Goal: Information Seeking & Learning: Learn about a topic

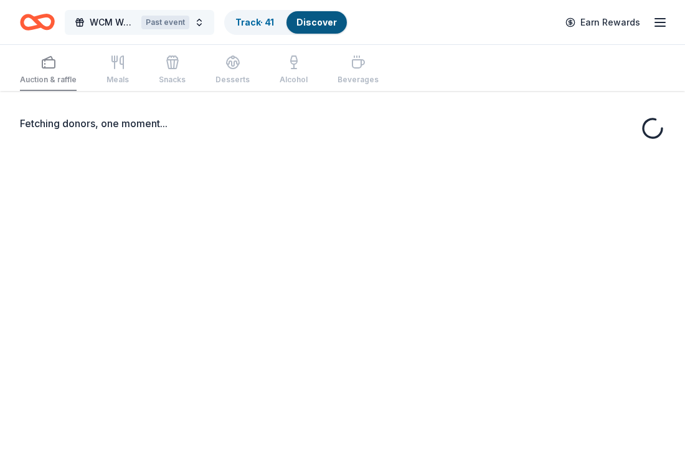
click at [201, 21] on button "WCM Weekly Free Community Bingo [GEOGRAPHIC_DATA] [US_STATE] Past event" at bounding box center [140, 22] width 150 height 25
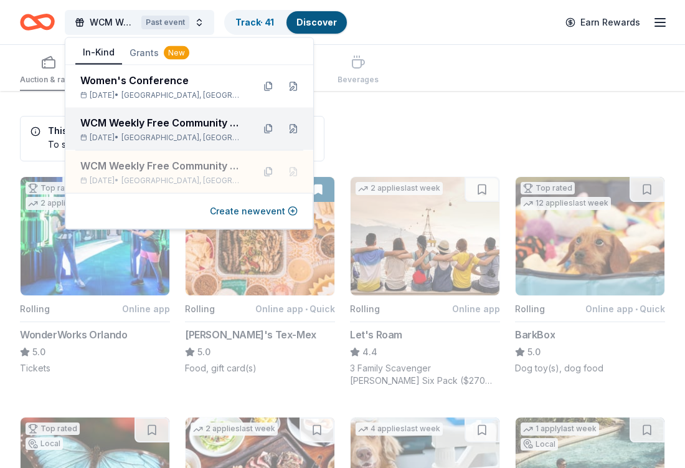
click at [183, 134] on span "[GEOGRAPHIC_DATA], [GEOGRAPHIC_DATA]" at bounding box center [183, 138] width 122 height 10
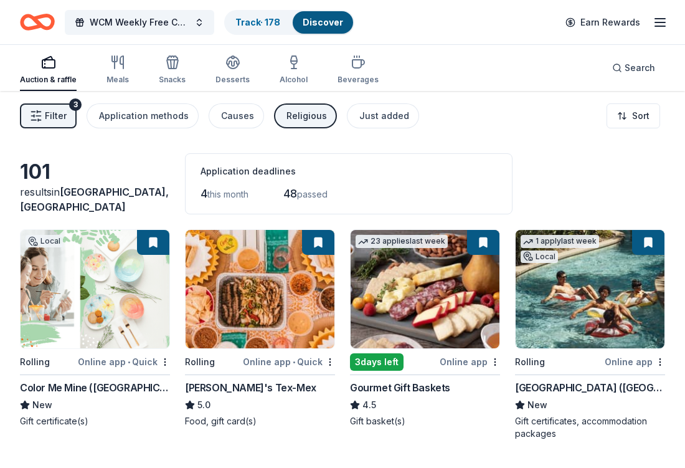
click at [299, 125] on button "Religious" at bounding box center [305, 115] width 63 height 25
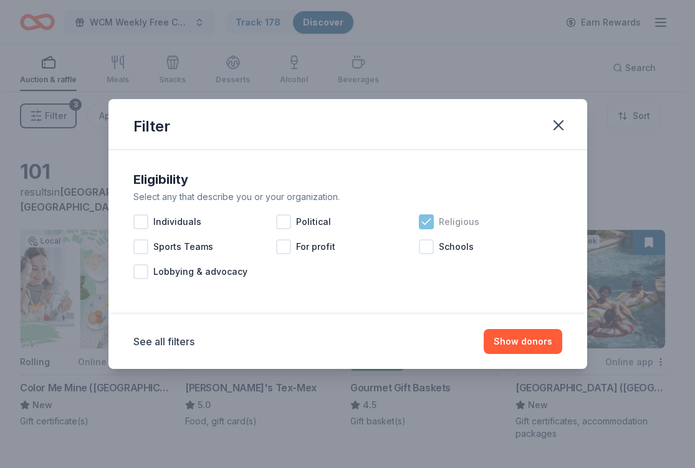
click at [427, 221] on icon at bounding box center [426, 222] width 8 height 6
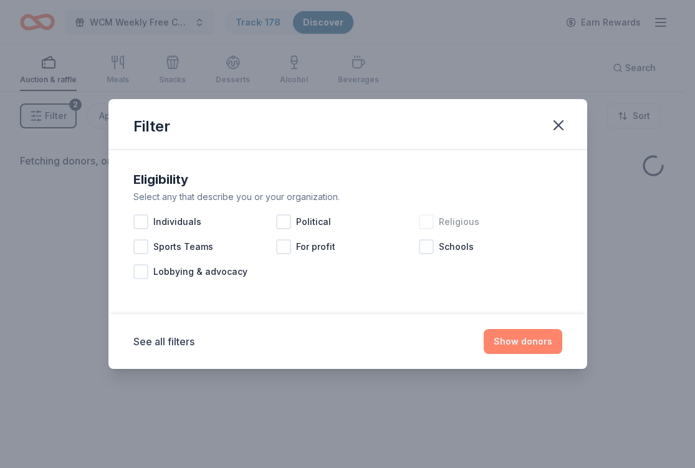
click at [525, 348] on button "Show donors" at bounding box center [523, 341] width 79 height 25
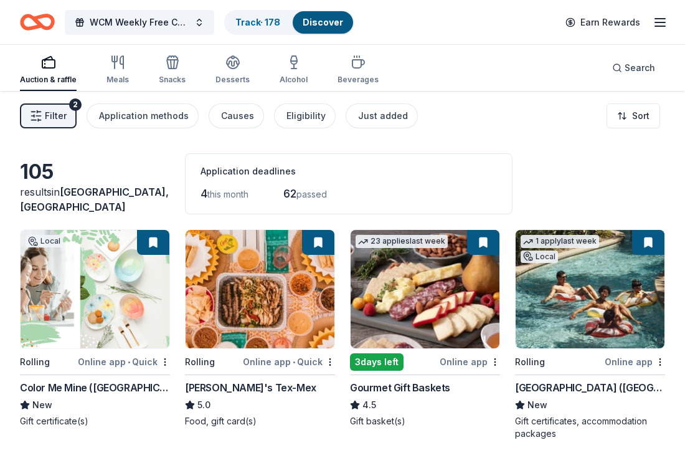
click at [56, 109] on span "Filter" at bounding box center [56, 115] width 22 height 15
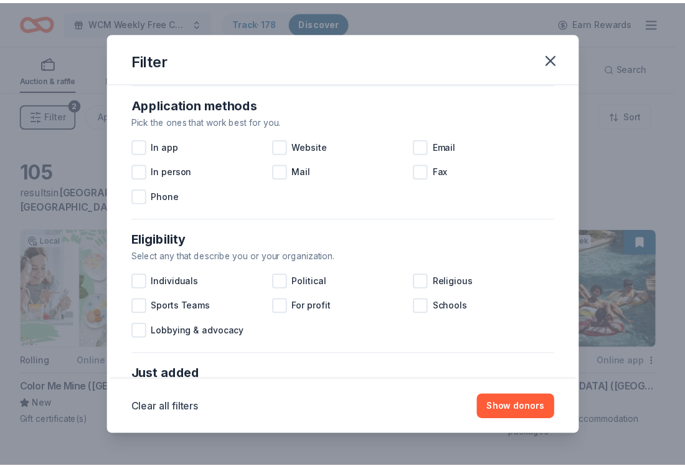
scroll to position [523, 0]
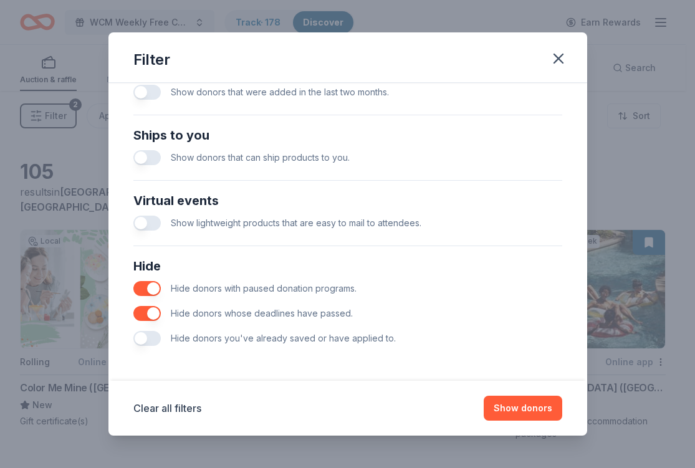
click at [149, 334] on button "button" at bounding box center [146, 338] width 27 height 15
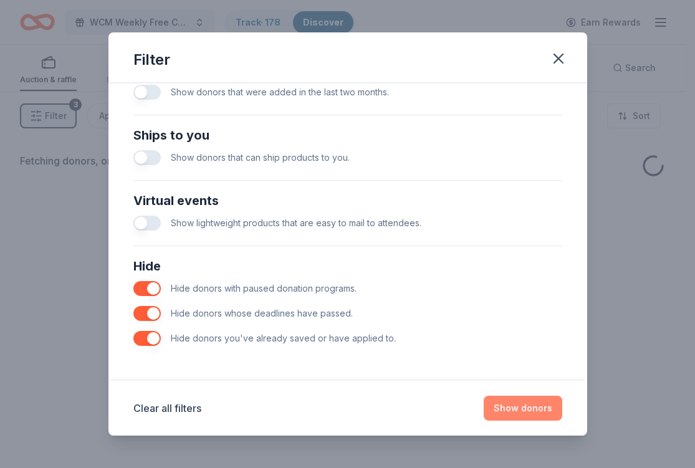
click at [513, 405] on button "Show donors" at bounding box center [523, 408] width 79 height 25
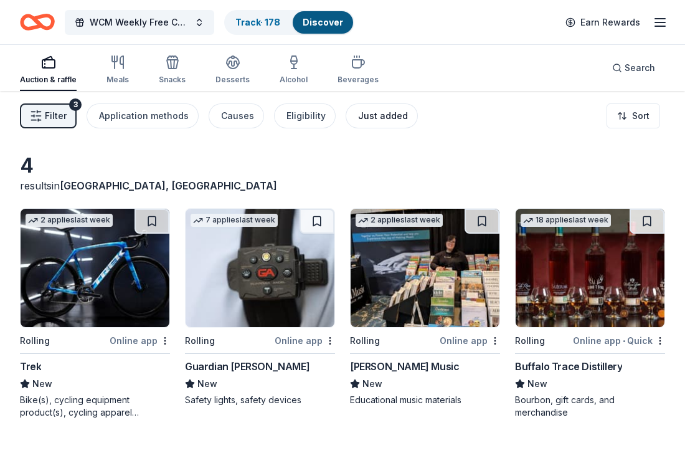
click at [375, 115] on div "Just added" at bounding box center [383, 115] width 50 height 15
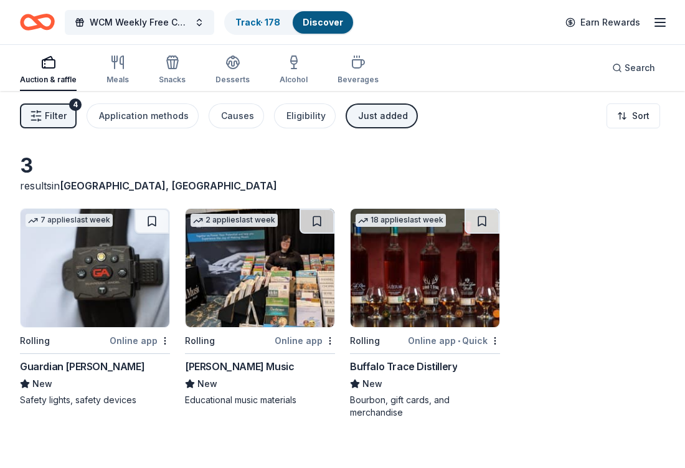
click at [64, 113] on span "Filter" at bounding box center [56, 115] width 22 height 15
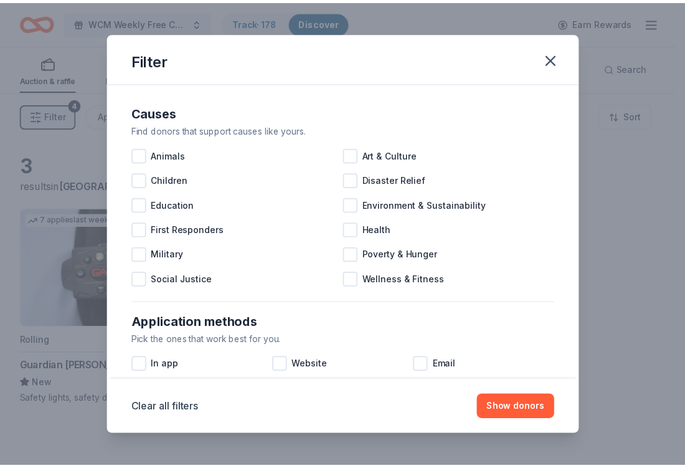
scroll to position [523, 0]
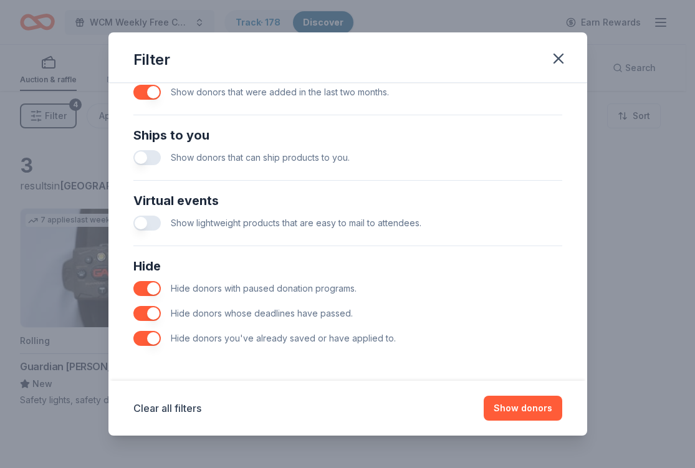
click at [153, 342] on button "button" at bounding box center [146, 338] width 27 height 15
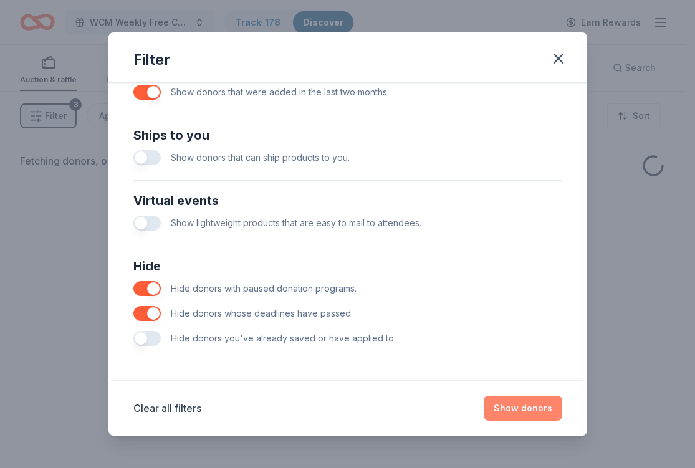
click at [510, 408] on button "Show donors" at bounding box center [523, 408] width 79 height 25
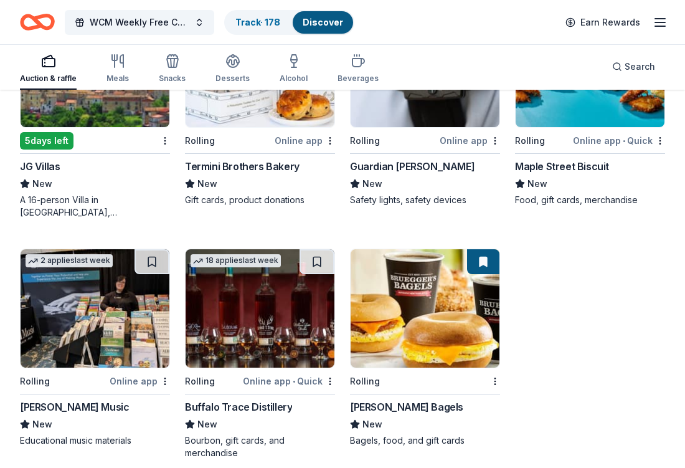
scroll to position [478, 0]
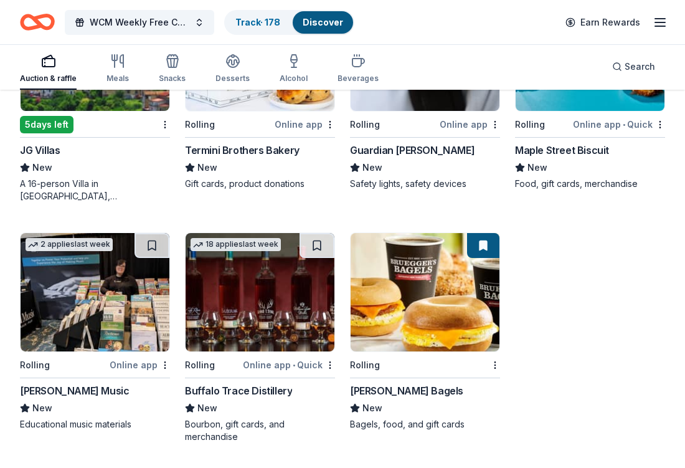
click at [655, 341] on div "1 apply last week Local Rolling Online app [GEOGRAPHIC_DATA] ([GEOGRAPHIC_DATA]…" at bounding box center [343, 97] width 646 height 692
